Goal: Task Accomplishment & Management: Complete application form

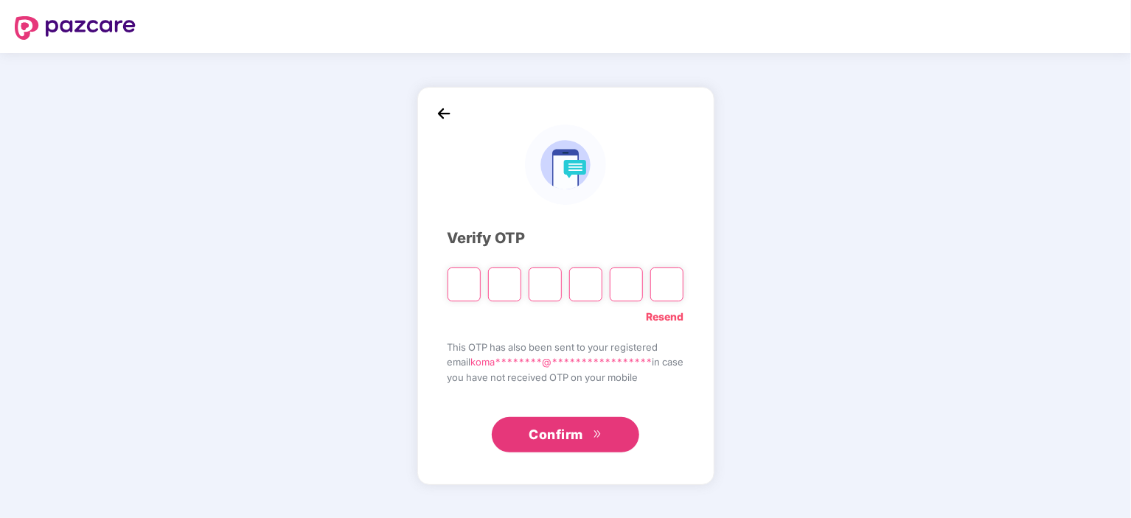
click at [455, 278] on input "Please enter verification code. Digit 1" at bounding box center [463, 285] width 33 height 34
paste input "*"
type input "*"
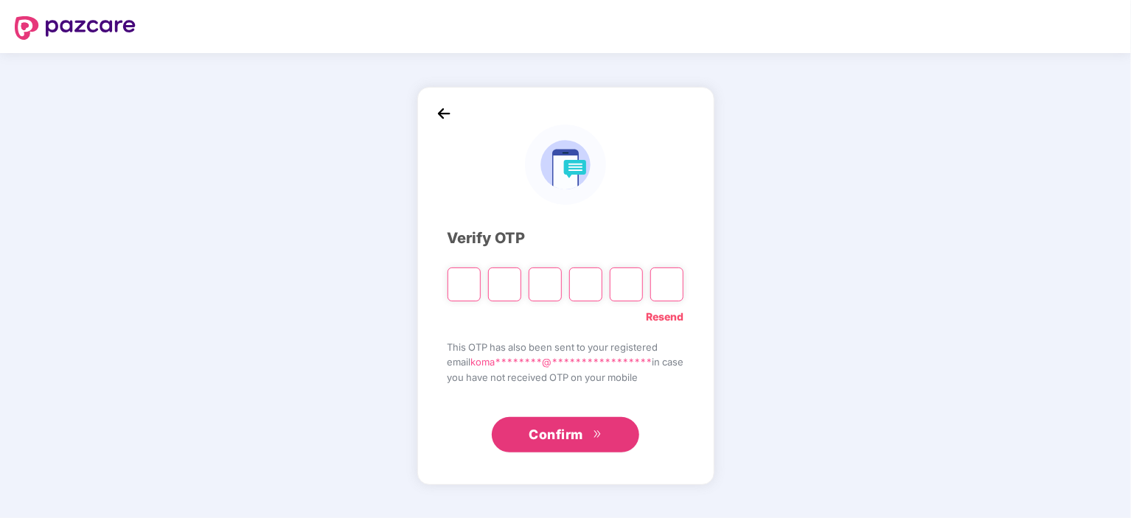
type input "*"
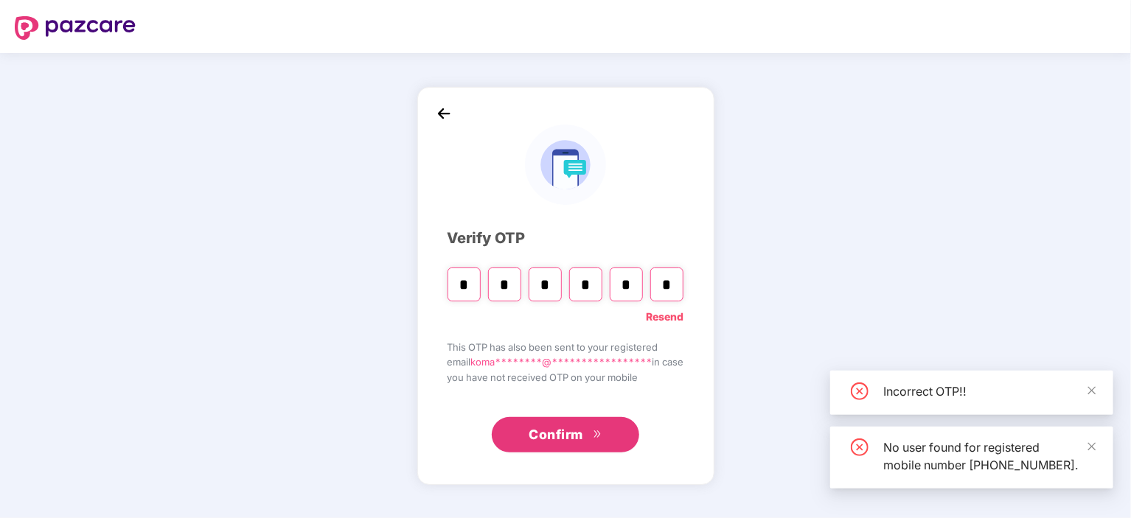
click at [537, 444] on span "Confirm" at bounding box center [555, 434] width 55 height 21
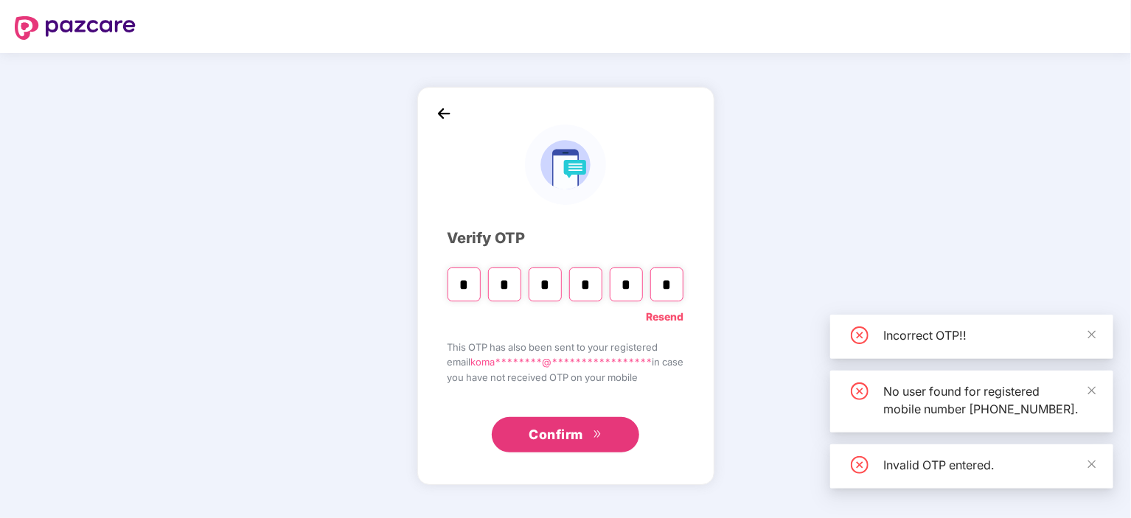
click at [559, 441] on span "Confirm" at bounding box center [555, 434] width 55 height 21
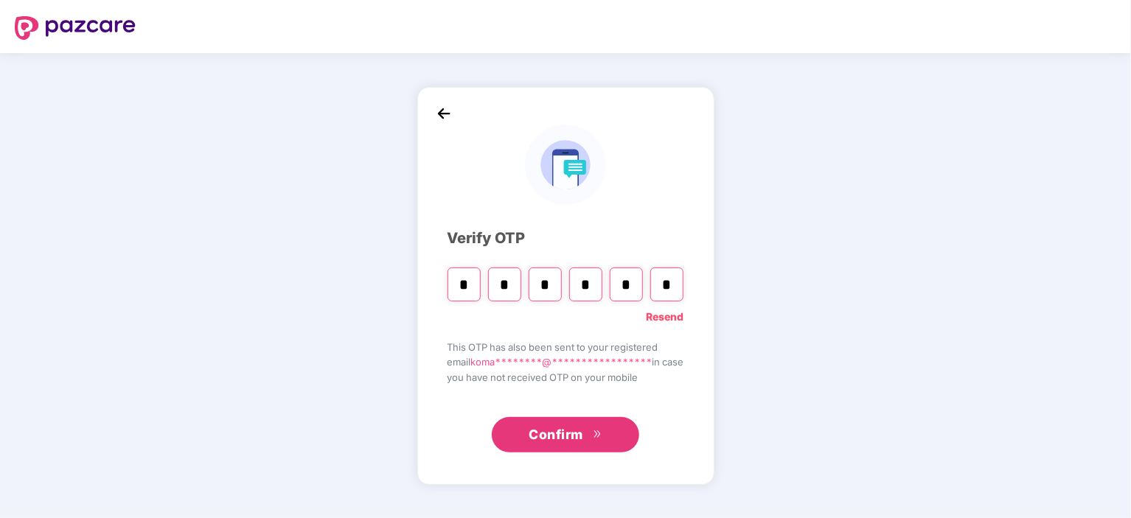
click at [463, 298] on input "*" at bounding box center [463, 285] width 33 height 34
click at [666, 288] on input "*" at bounding box center [666, 285] width 33 height 34
paste input "*"
type input "*"
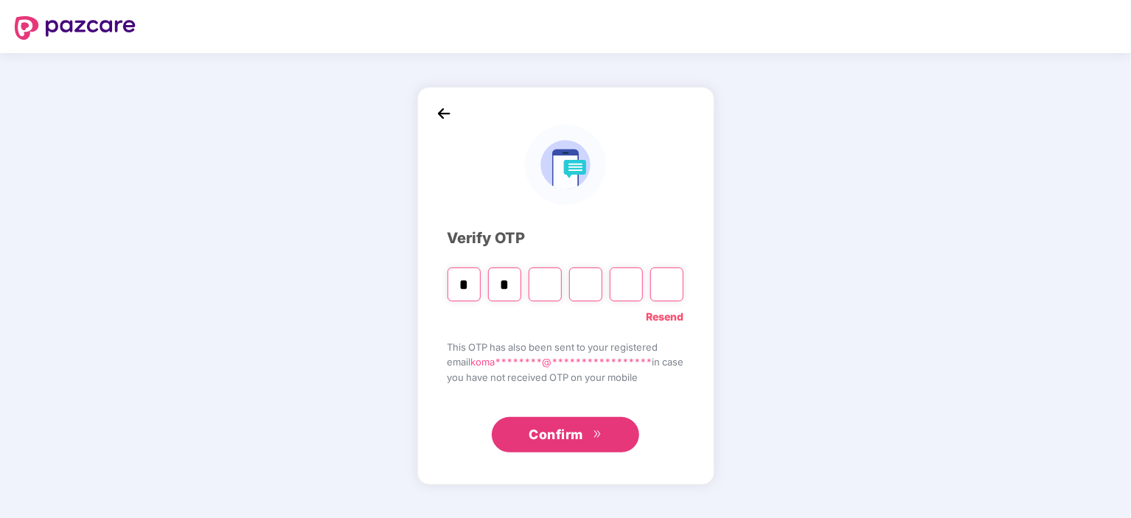
type input "*"
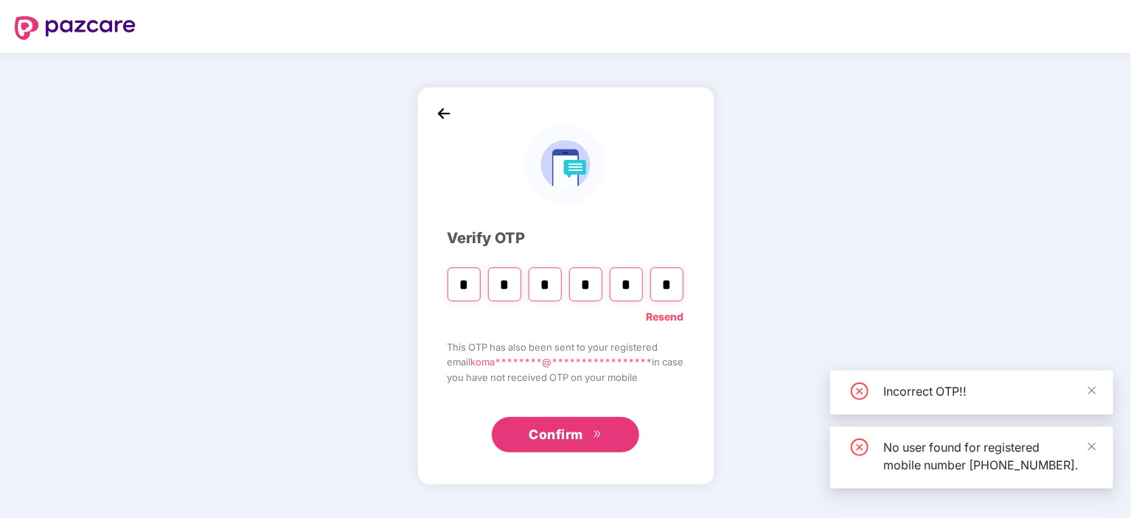
click at [593, 433] on icon "double-right" at bounding box center [598, 435] width 10 height 10
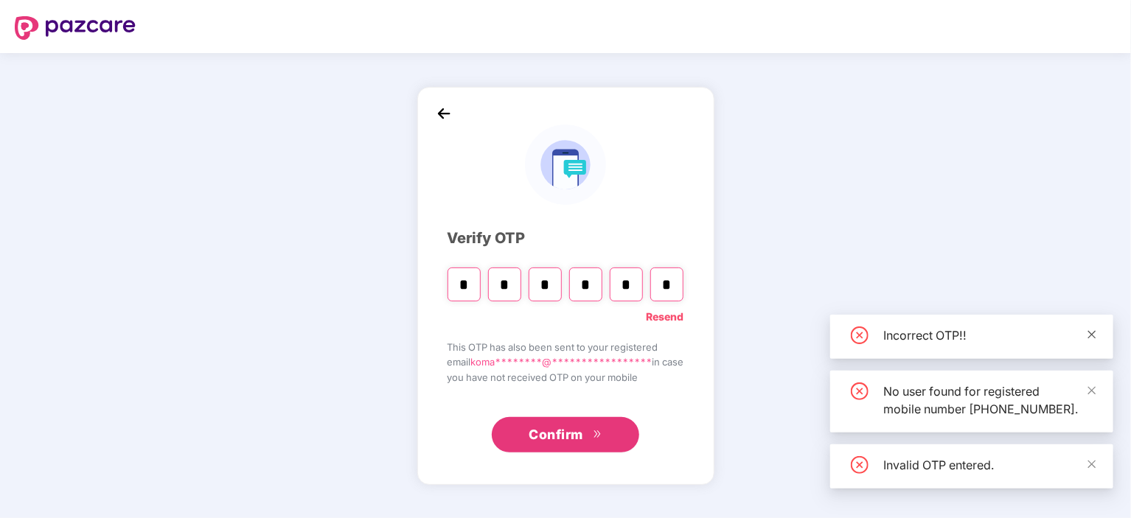
click at [1091, 330] on icon "close" at bounding box center [1092, 334] width 8 height 8
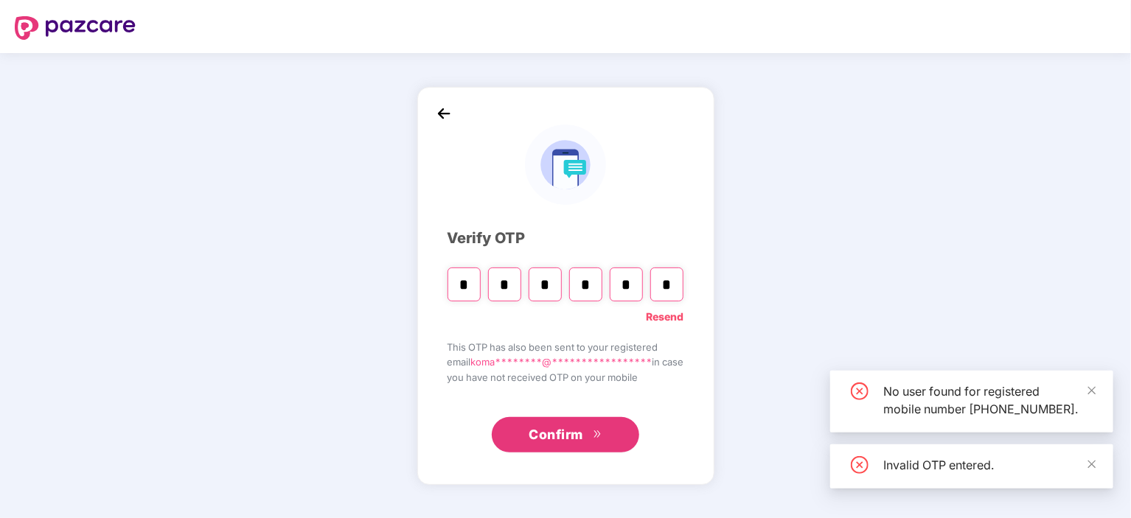
click at [1091, 315] on div "**********" at bounding box center [565, 285] width 1131 height 465
